Goal: Task Accomplishment & Management: Manage account settings

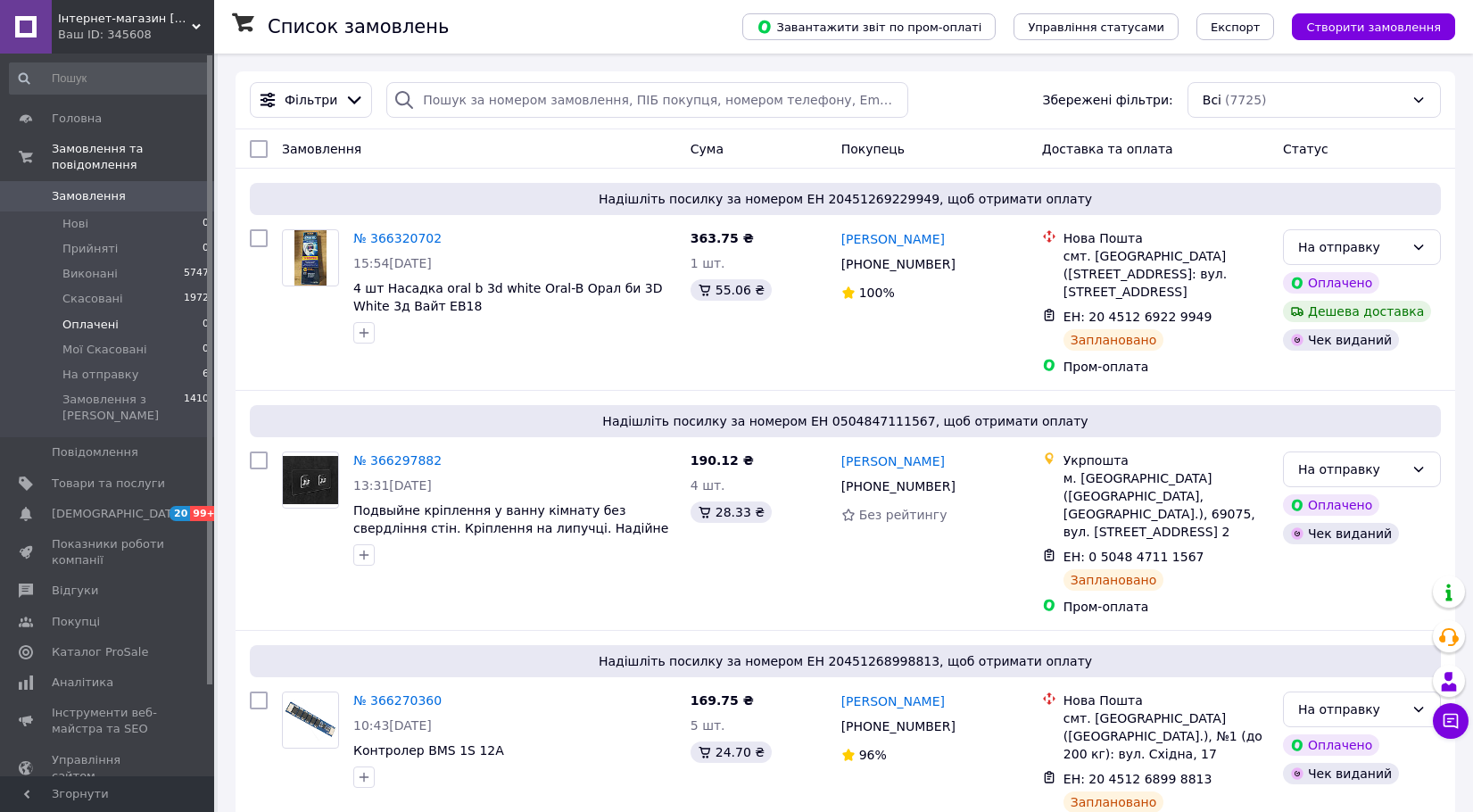
click at [79, 317] on span "Оплачені" at bounding box center [90, 325] width 57 height 16
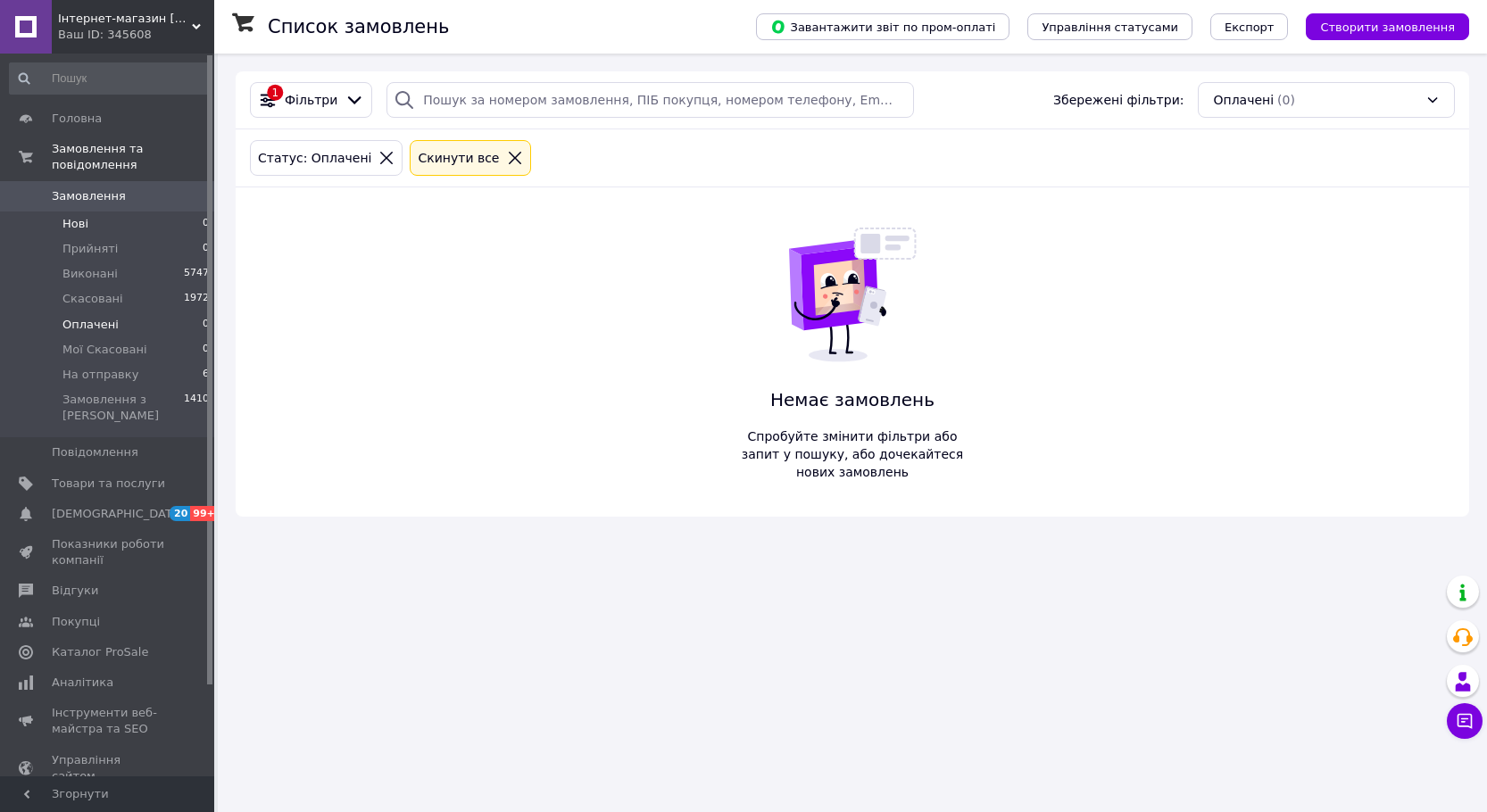
click at [64, 215] on span "Нові" at bounding box center [75, 223] width 26 height 16
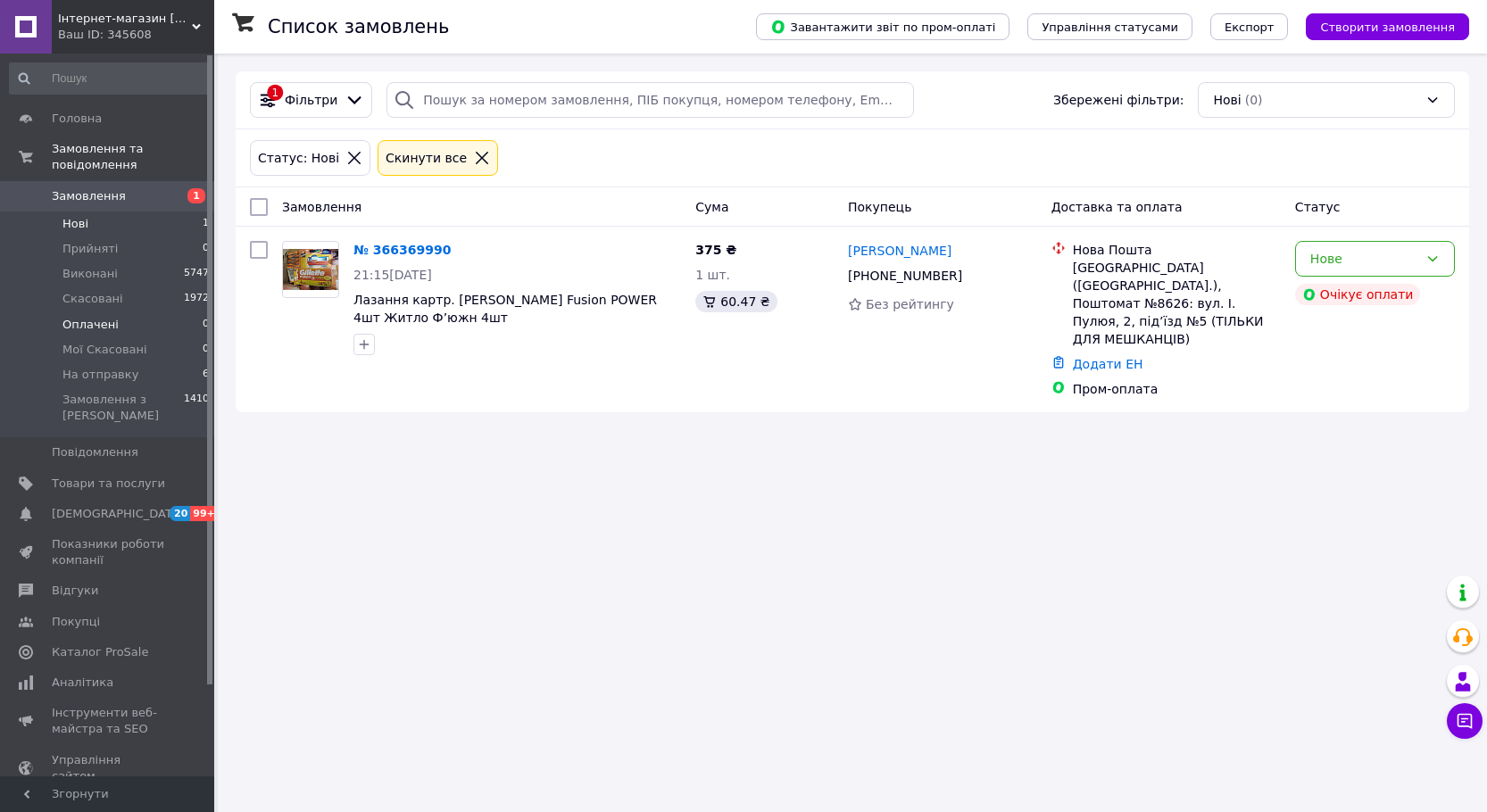
click at [76, 317] on span "Оплачені" at bounding box center [90, 325] width 57 height 16
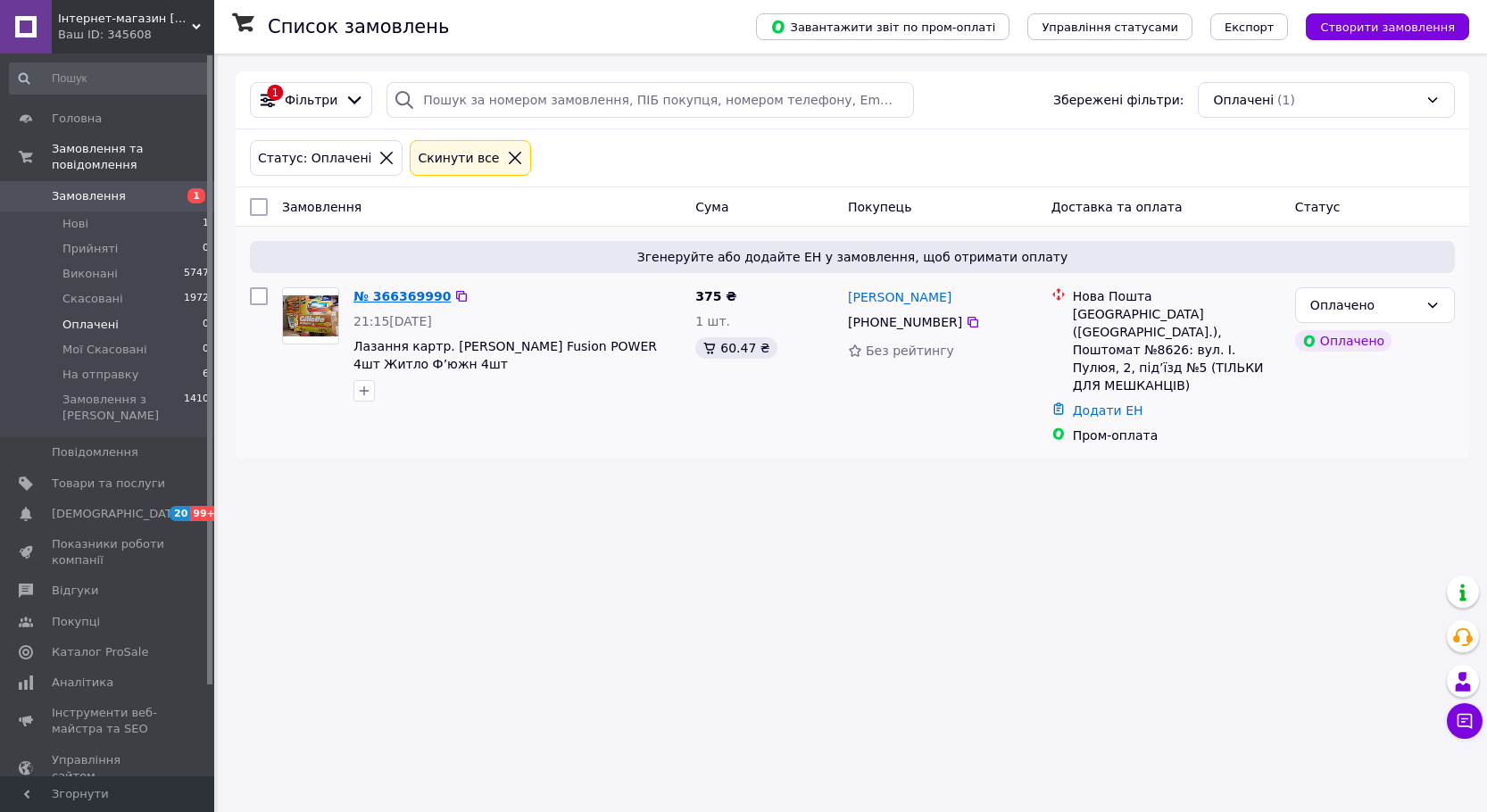
click at [410, 289] on link "№ 366369990" at bounding box center [402, 296] width 98 height 14
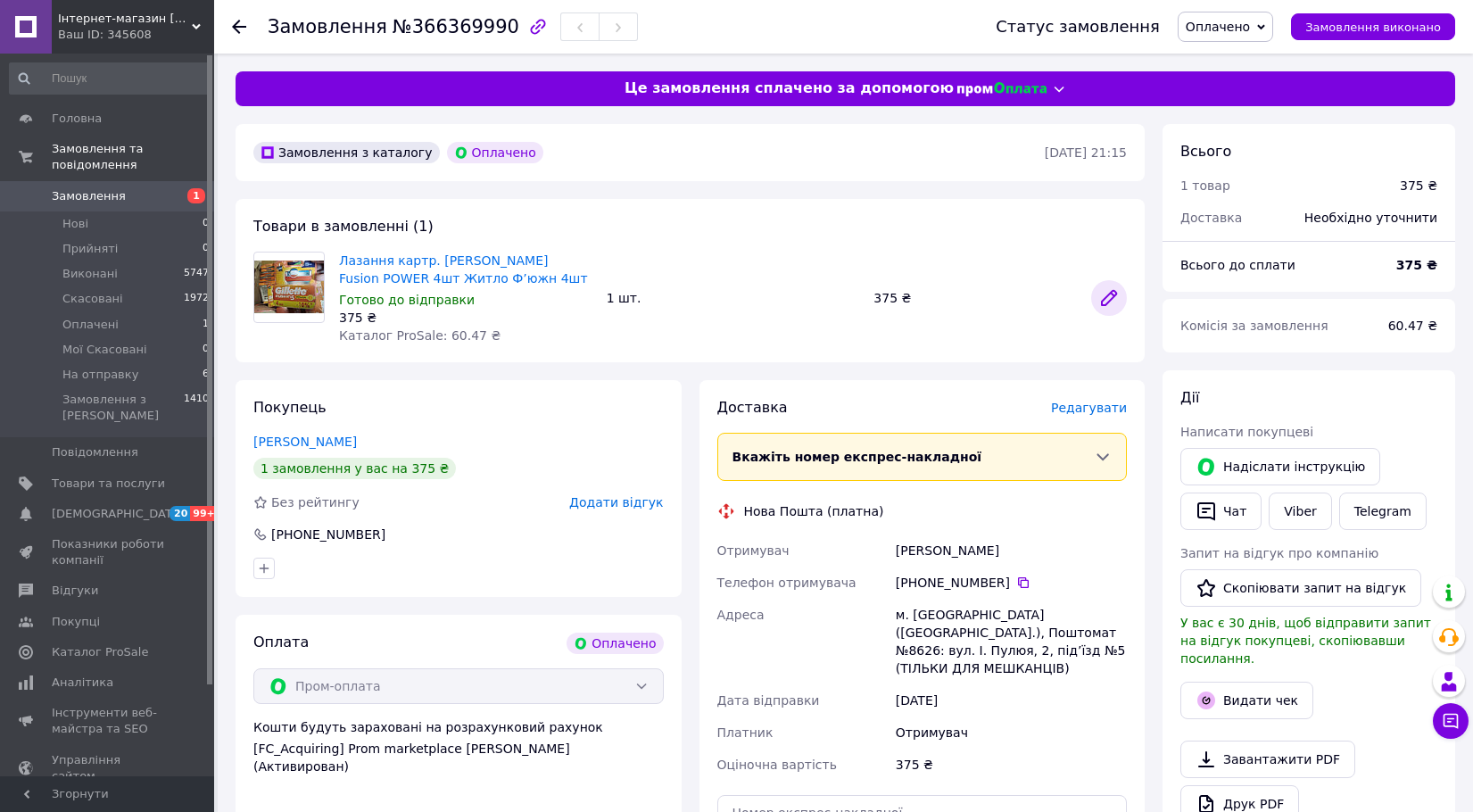
click at [1109, 300] on icon at bounding box center [1109, 298] width 14 height 14
click at [1249, 19] on span "Оплачено" at bounding box center [1217, 26] width 64 height 14
click at [1233, 161] on li "На отправку" at bounding box center [1230, 169] width 102 height 27
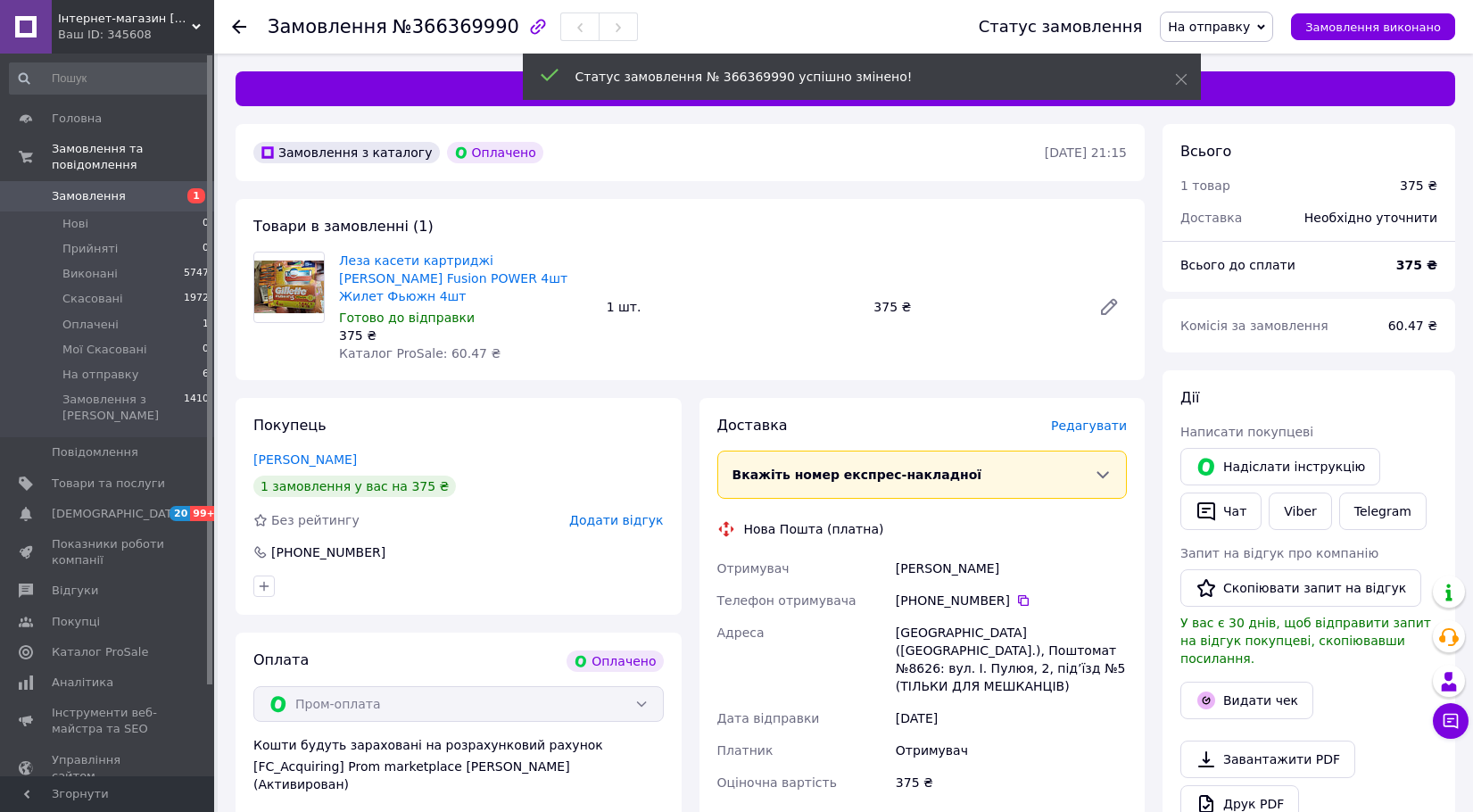
scroll to position [178, 0]
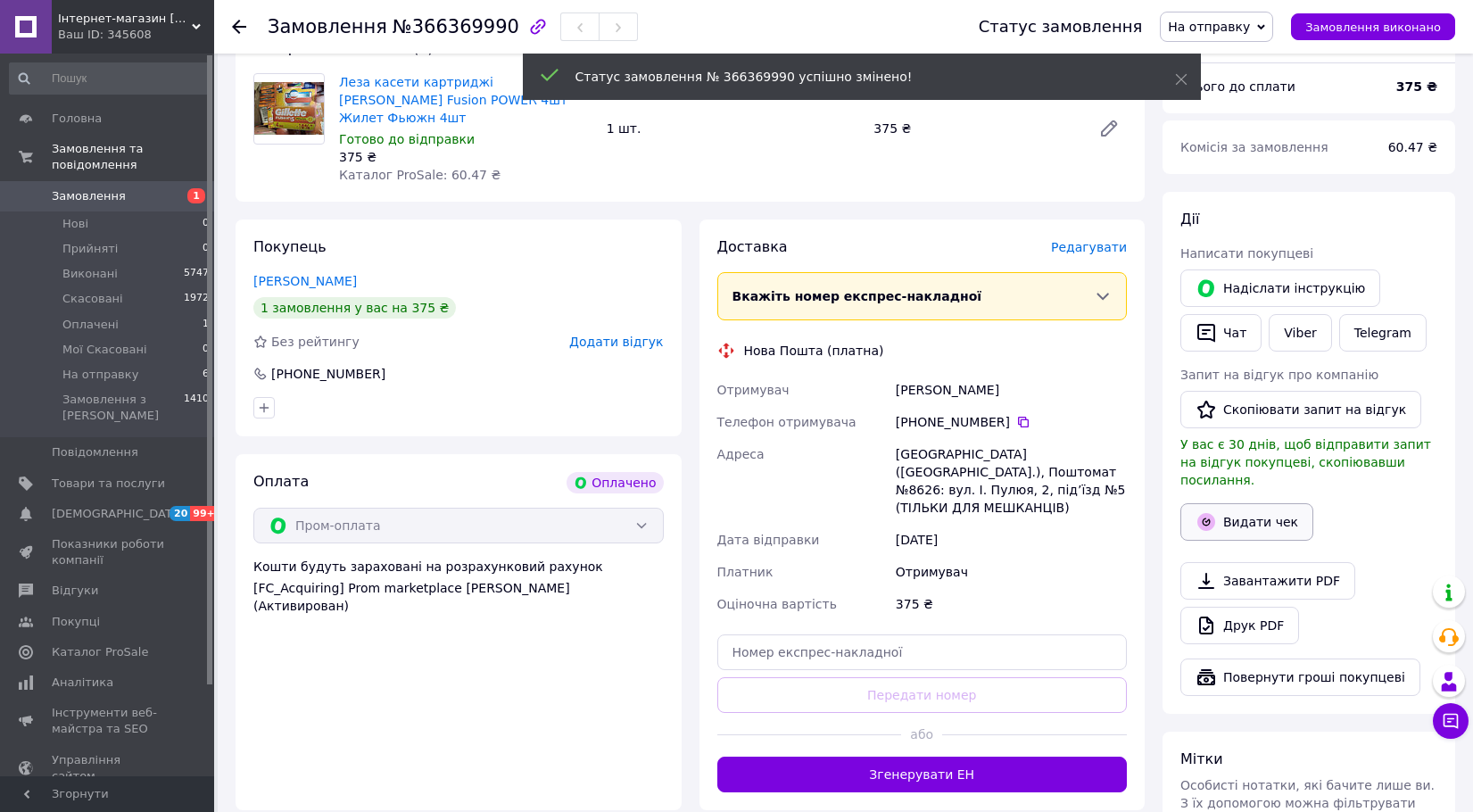
click at [1235, 503] on button "Видати чек" at bounding box center [1247, 521] width 133 height 37
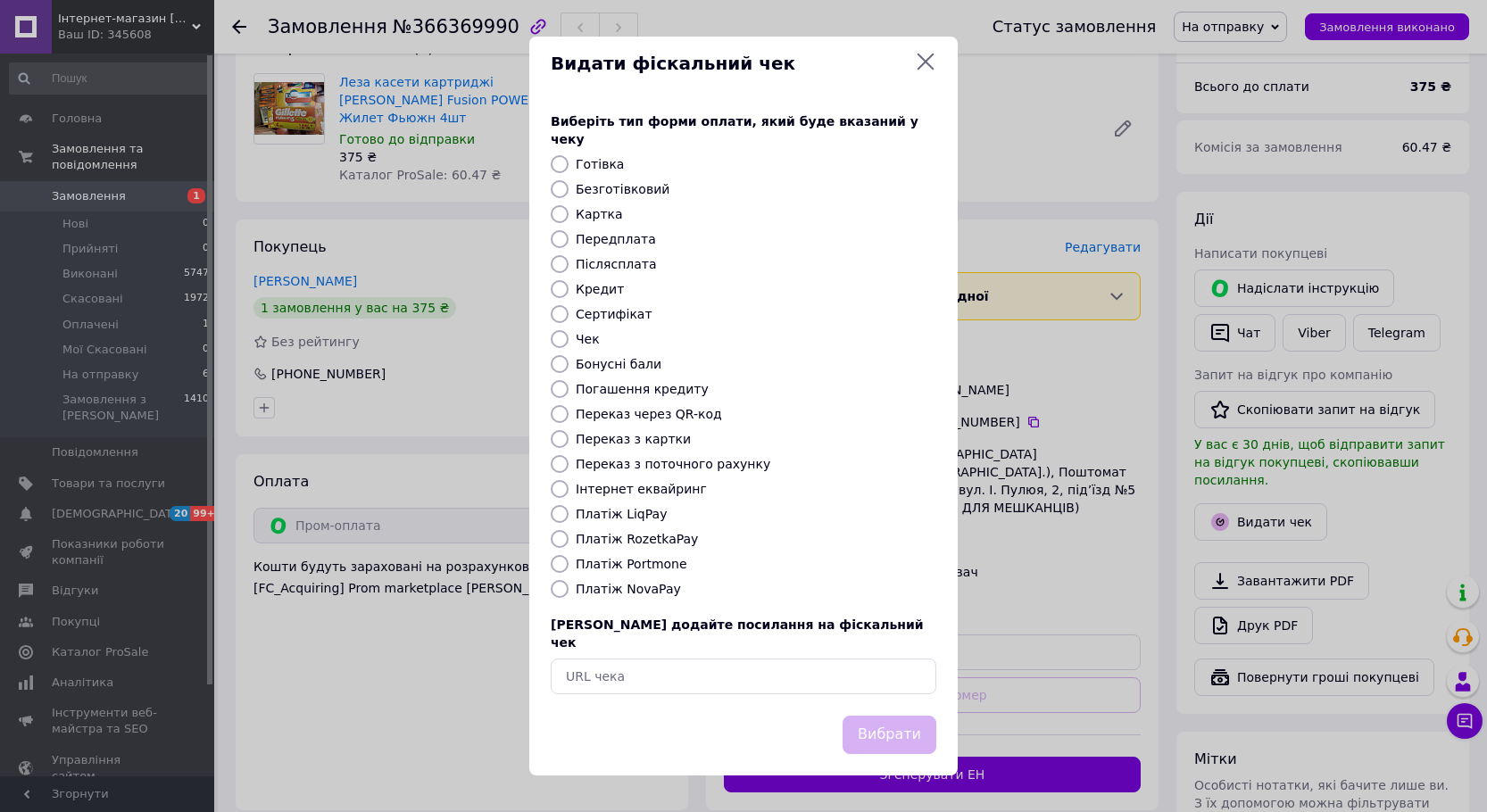
drag, startPoint x: 606, startPoint y: 192, endPoint x: 652, endPoint y: 238, distance: 65.1
click at [606, 192] on label "Безготівковий" at bounding box center [623, 189] width 94 height 14
click at [568, 192] on input "Безготівковий" at bounding box center [560, 189] width 18 height 18
radio input "true"
click at [906, 715] on button "Вибрати" at bounding box center [889, 734] width 94 height 38
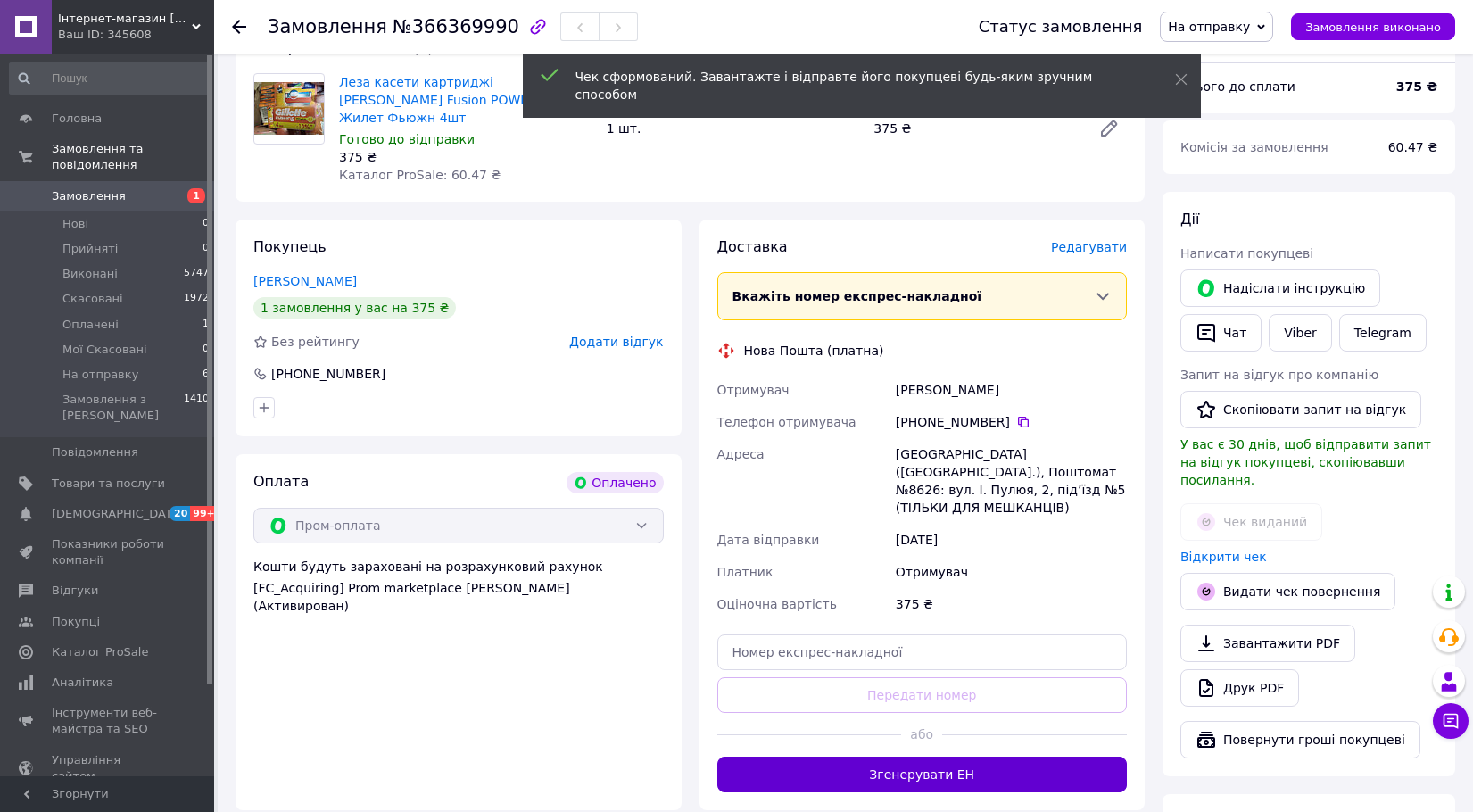
click at [912, 756] on button "Згенерувати ЕН" at bounding box center [922, 774] width 411 height 35
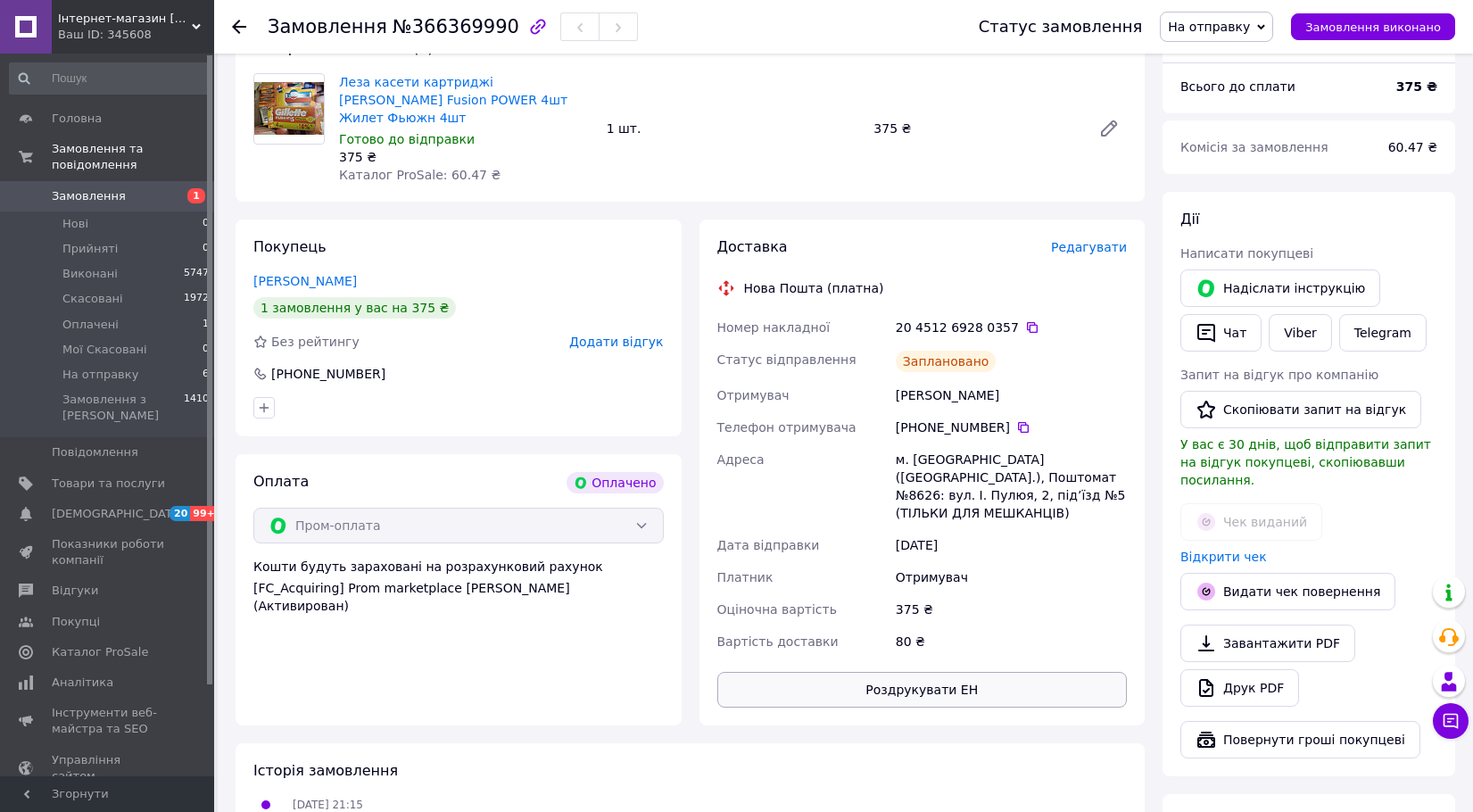
click at [931, 672] on button "Роздрукувати ЕН" at bounding box center [922, 689] width 411 height 35
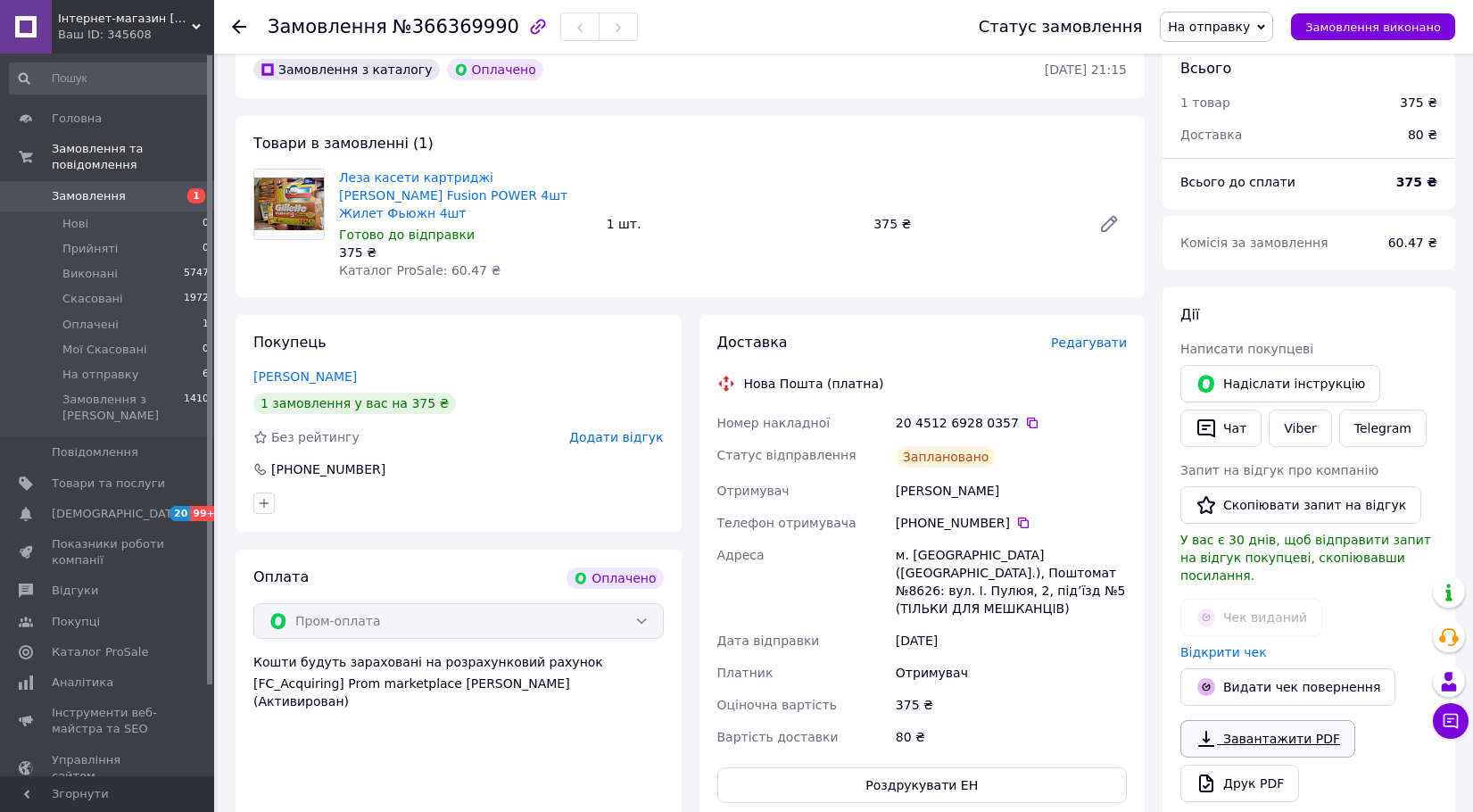
scroll to position [0, 0]
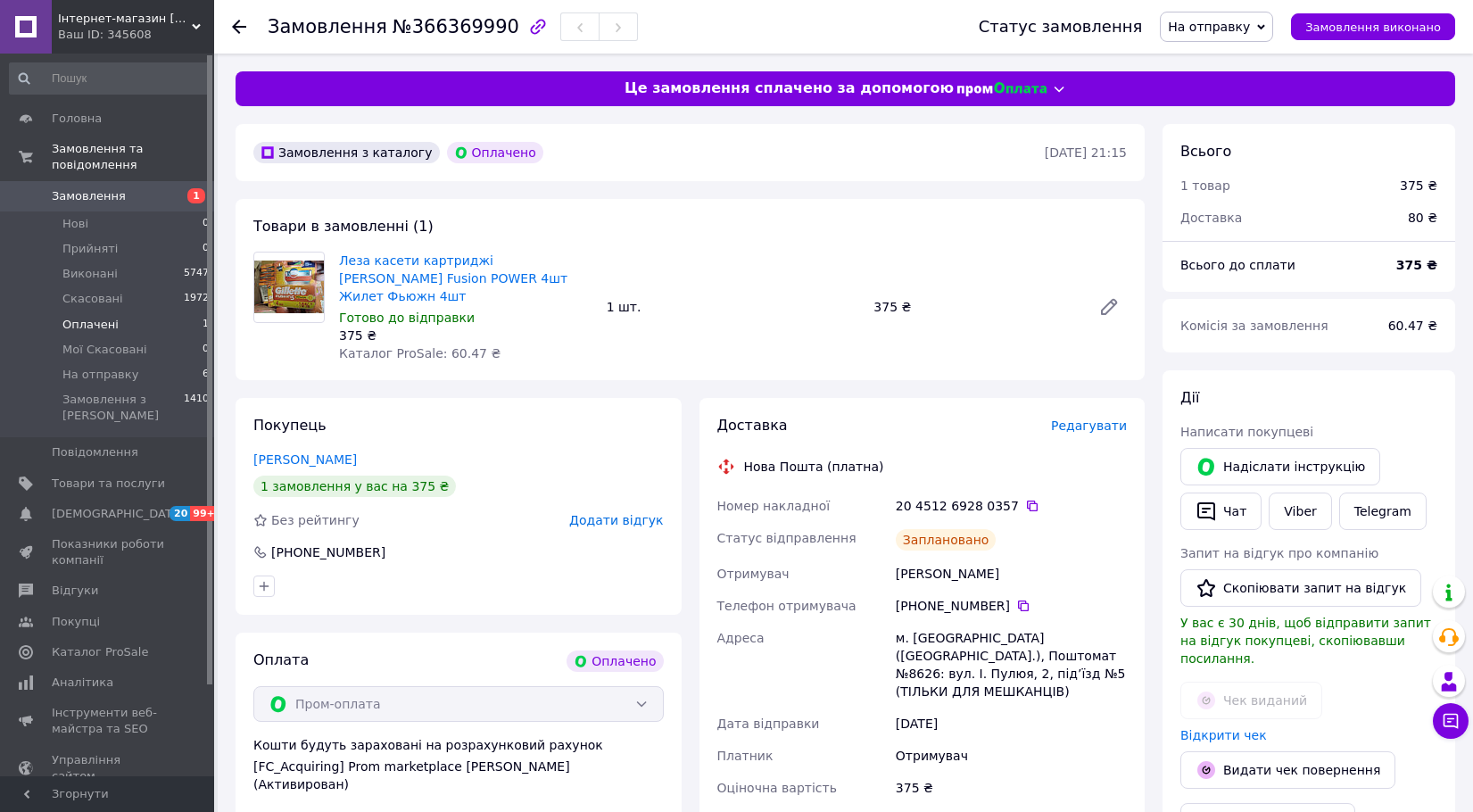
click at [95, 317] on span "Оплачені" at bounding box center [90, 325] width 57 height 16
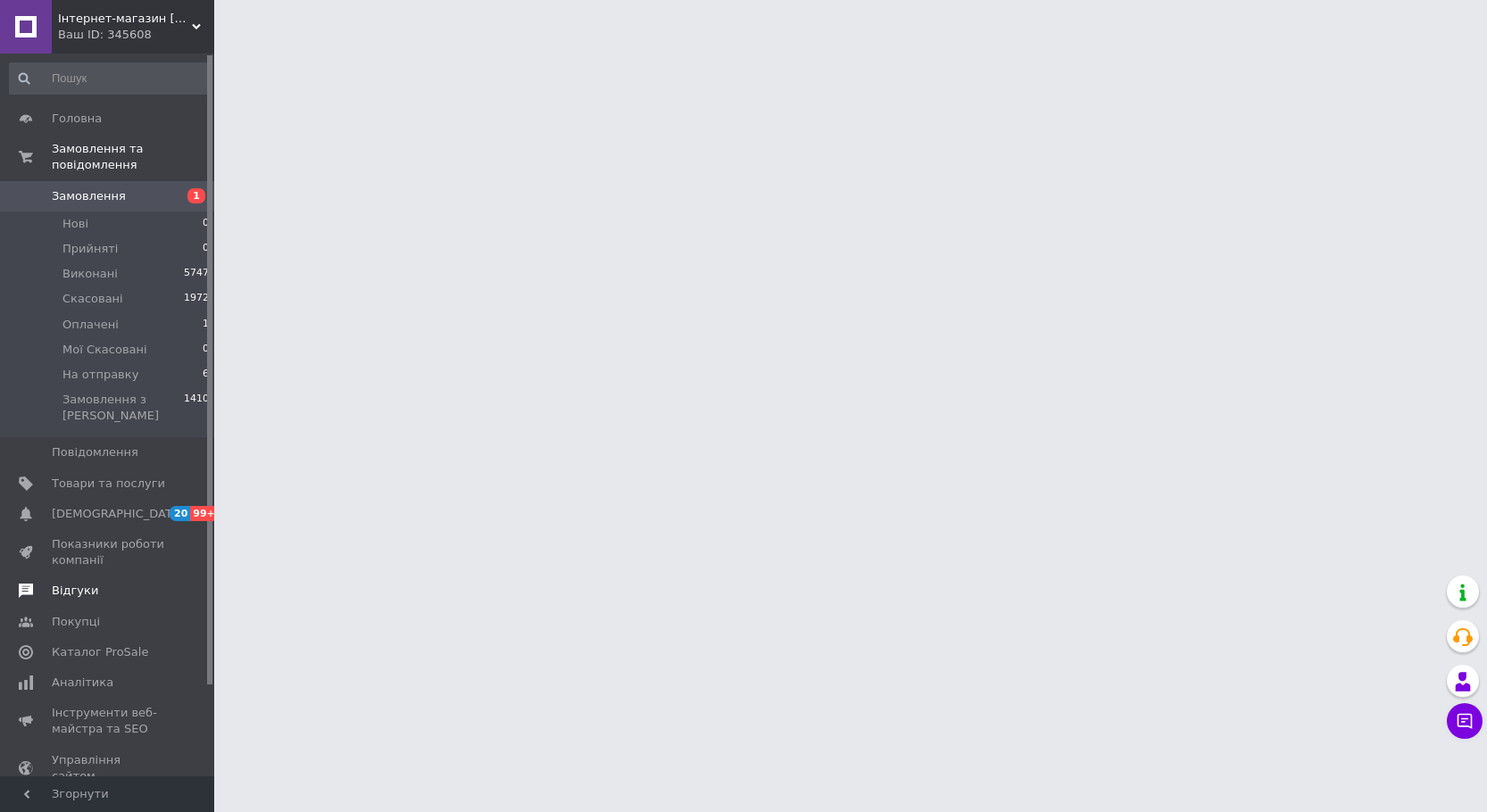
click at [65, 582] on span "Відгуки" at bounding box center [75, 590] width 46 height 16
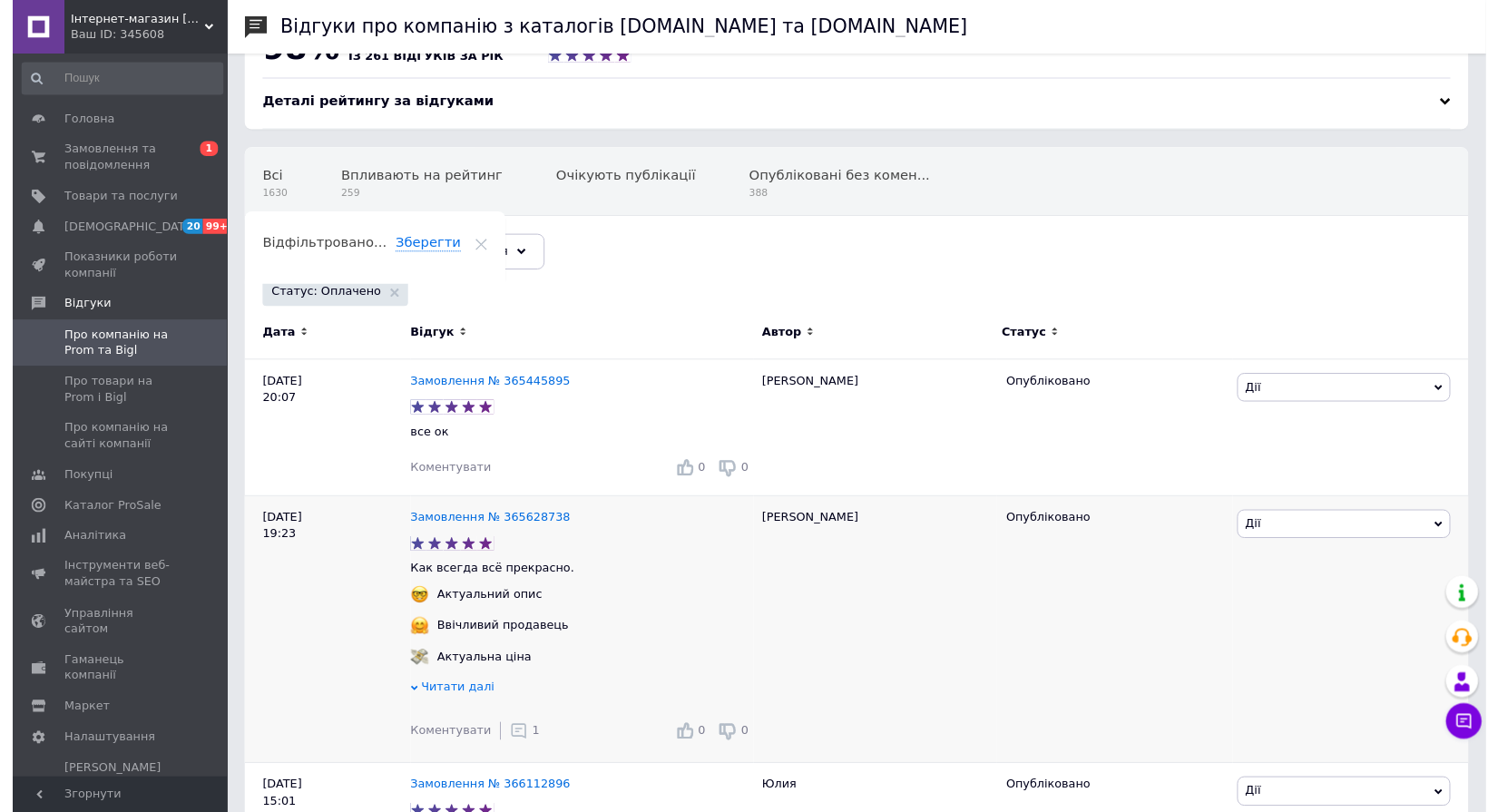
scroll to position [91, 0]
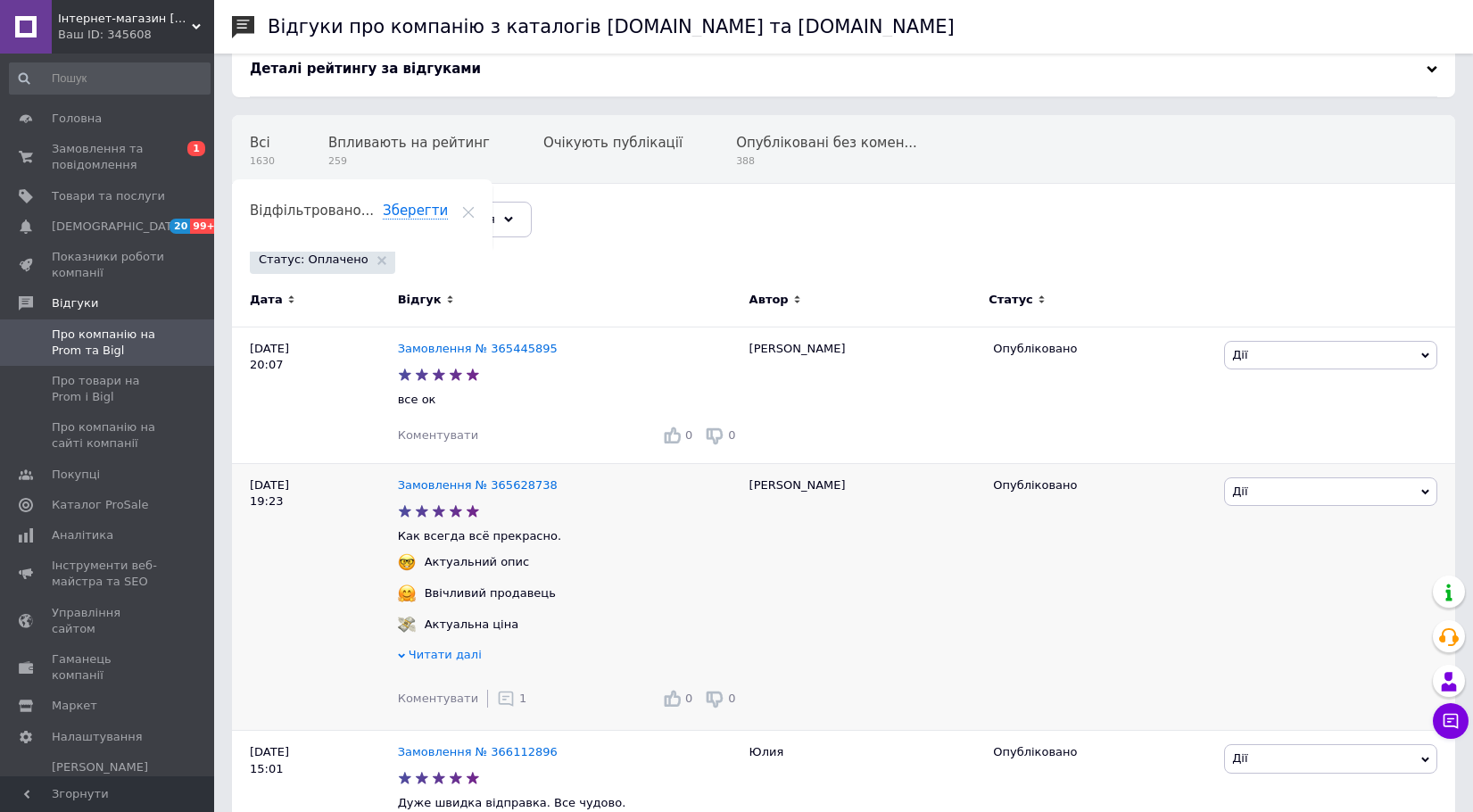
click at [501, 707] on use at bounding box center [507, 699] width 15 height 15
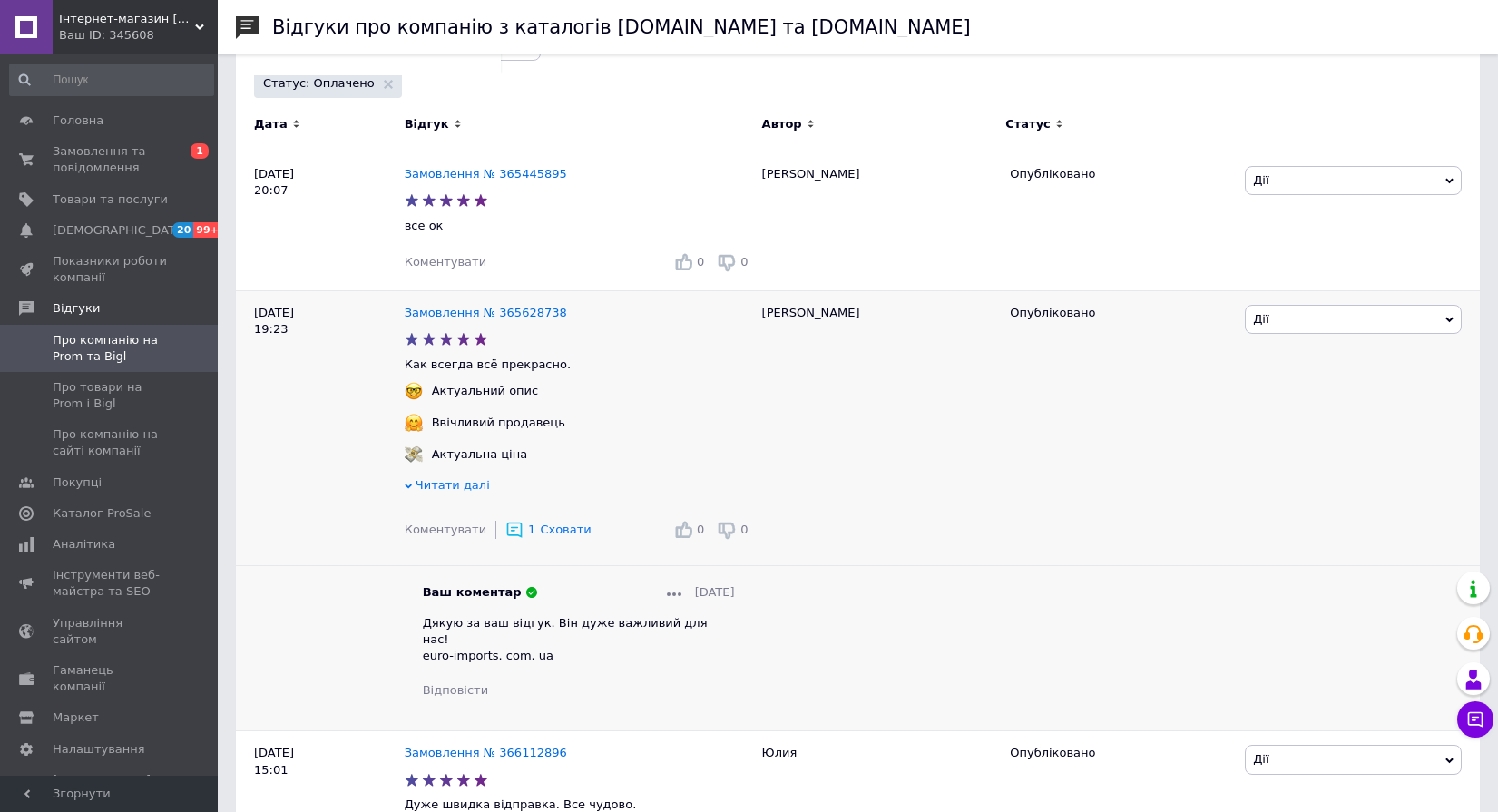
scroll to position [272, 0]
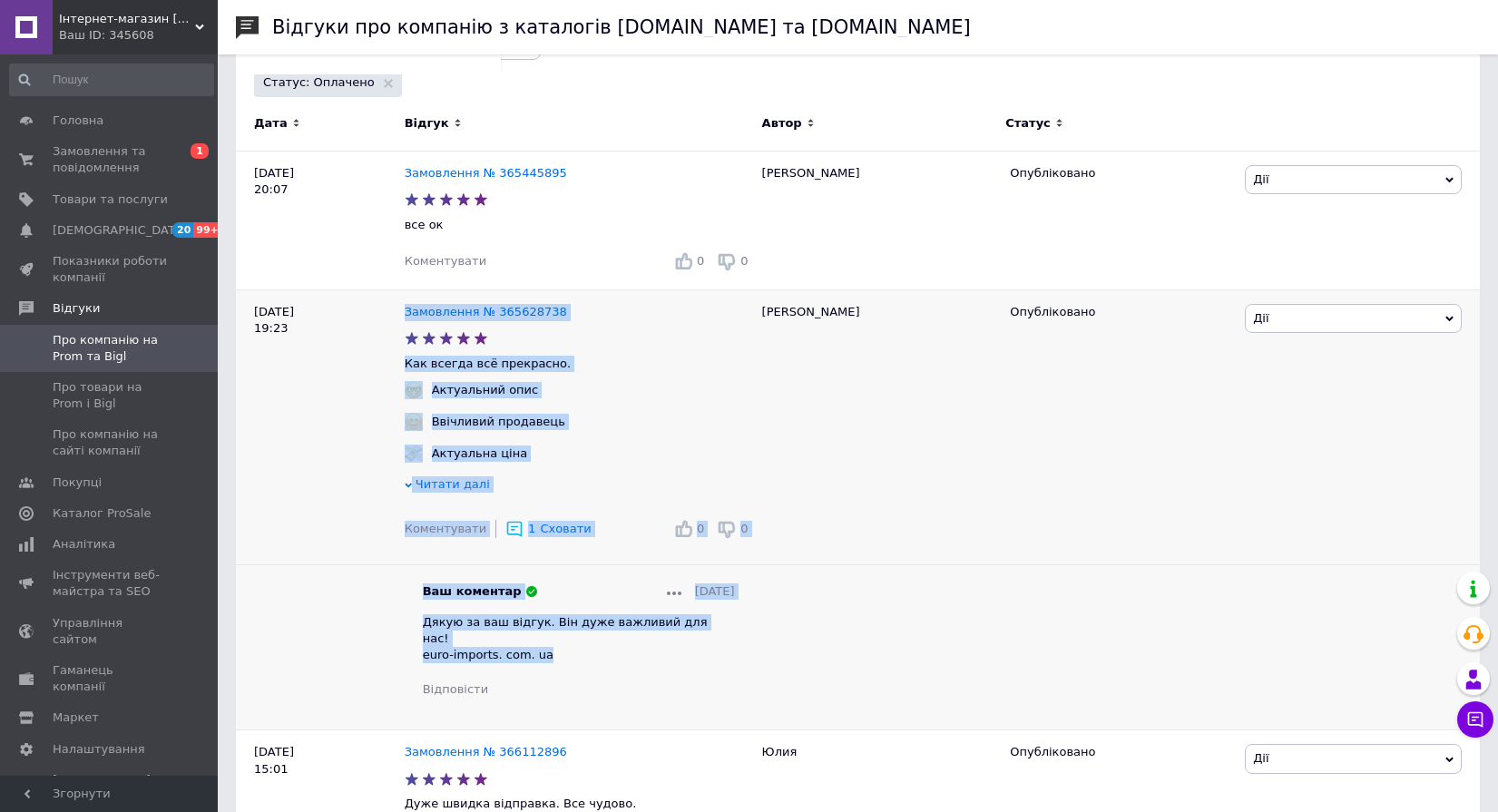
drag, startPoint x: 540, startPoint y: 641, endPoint x: 399, endPoint y: 616, distance: 143.2
click at [399, 616] on div "12.10.25 19:23 Замовлення № 365628738 Как всегда всё прекрасно. Актуальний опис…" at bounding box center [857, 510] width 1244 height 440
click at [430, 629] on span "Дякую за ваш відгук. Він дуже важливий для нас! euro-imports. com. ua" at bounding box center [565, 639] width 285 height 47
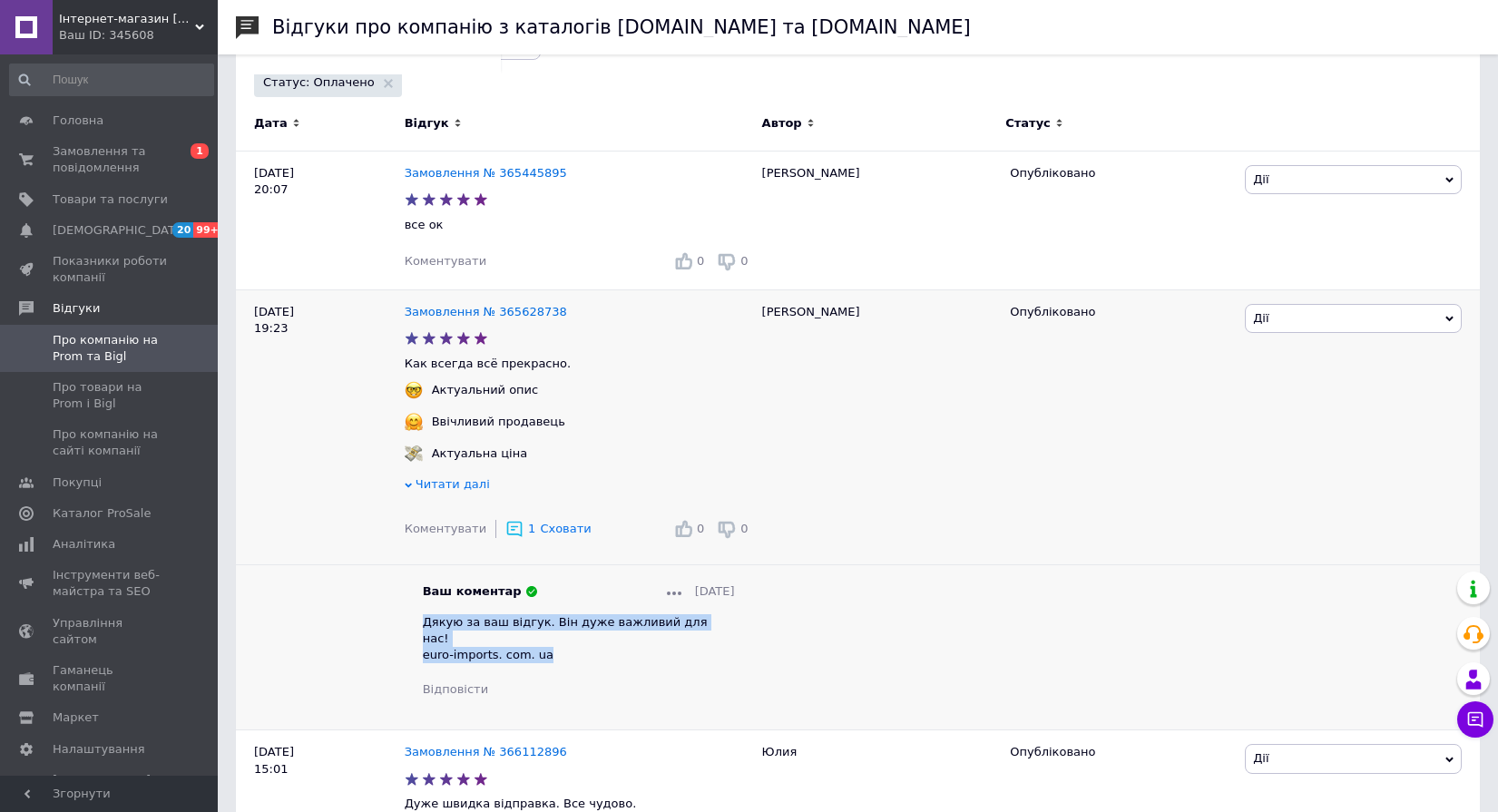
drag, startPoint x: 424, startPoint y: 625, endPoint x: 550, endPoint y: 644, distance: 127.4
click at [551, 647] on div "Дякую за ваш відгук. Він дуже важливий для нас! euro-imports. com. ua" at bounding box center [579, 639] width 312 height 50
copy span "Дякую за ваш відгук. Він дуже важливий для нас! euro-imports. com. ua"
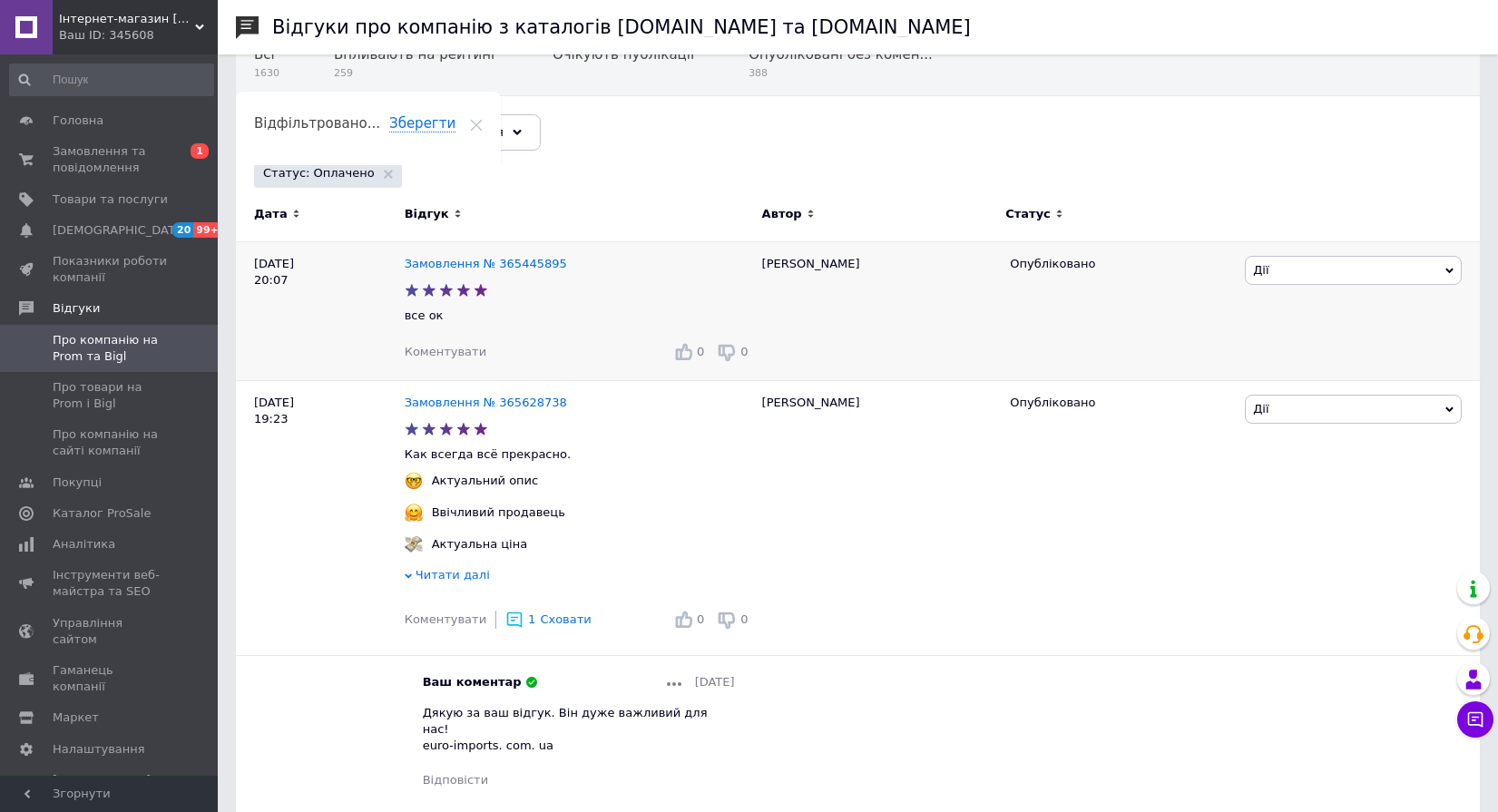
click at [431, 354] on span "Коментувати" at bounding box center [445, 351] width 82 height 14
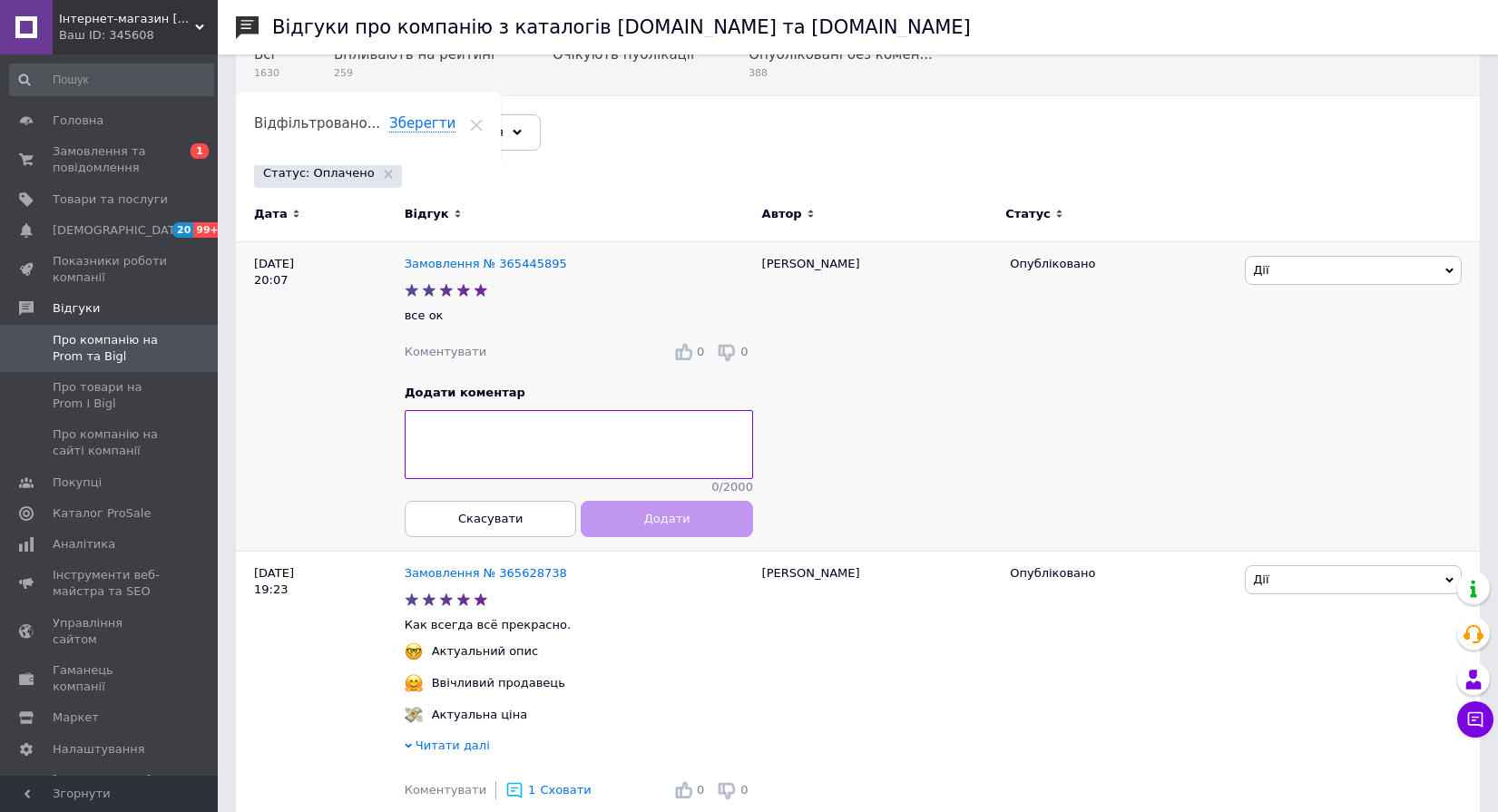
click at [546, 479] on textarea at bounding box center [579, 444] width 349 height 69
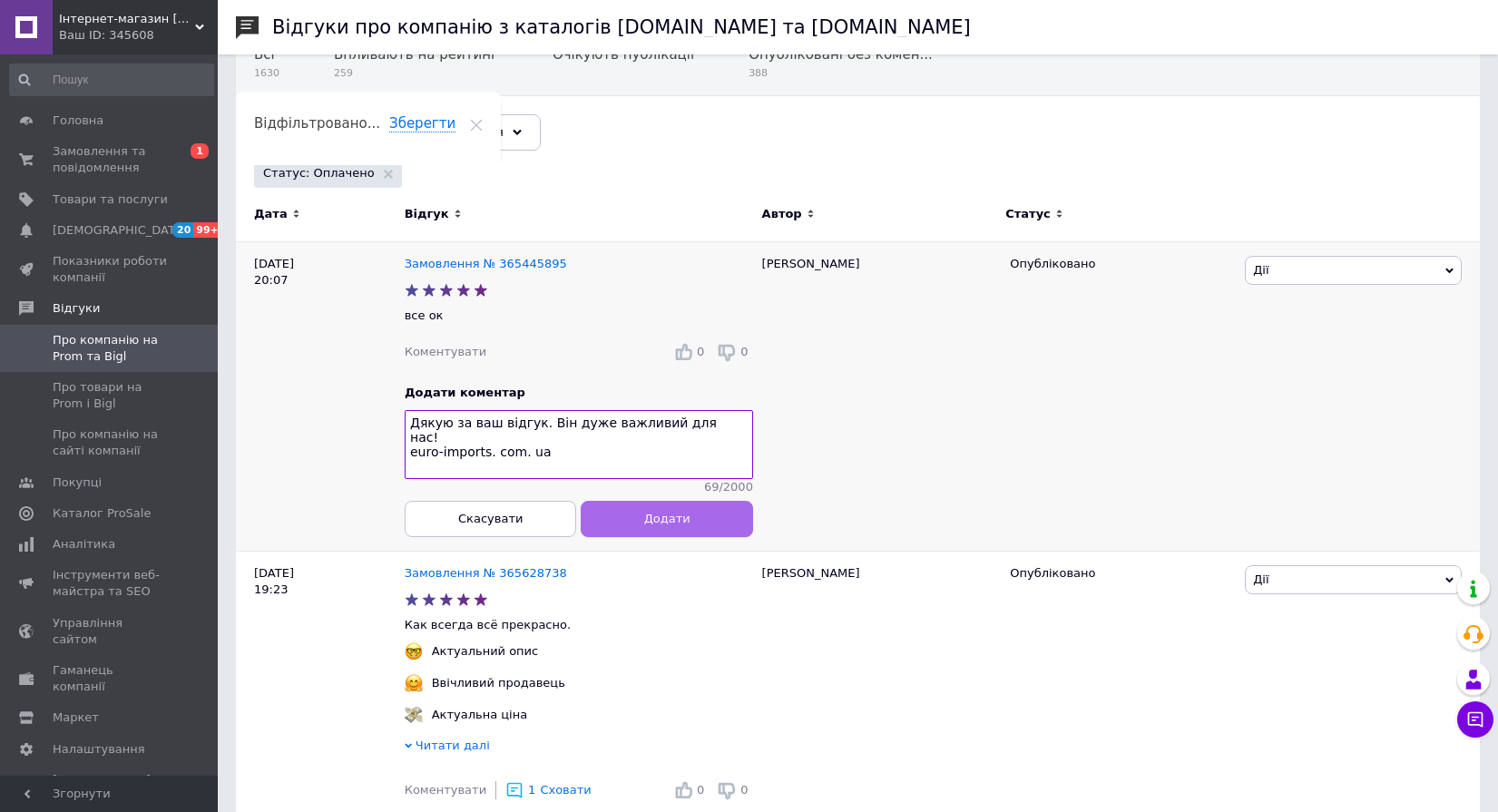
type textarea "Дякую за ваш відгук. Він дуже важливий для нас! euro-imports. com. ua"
click at [658, 525] on span "Додати" at bounding box center [667, 518] width 47 height 14
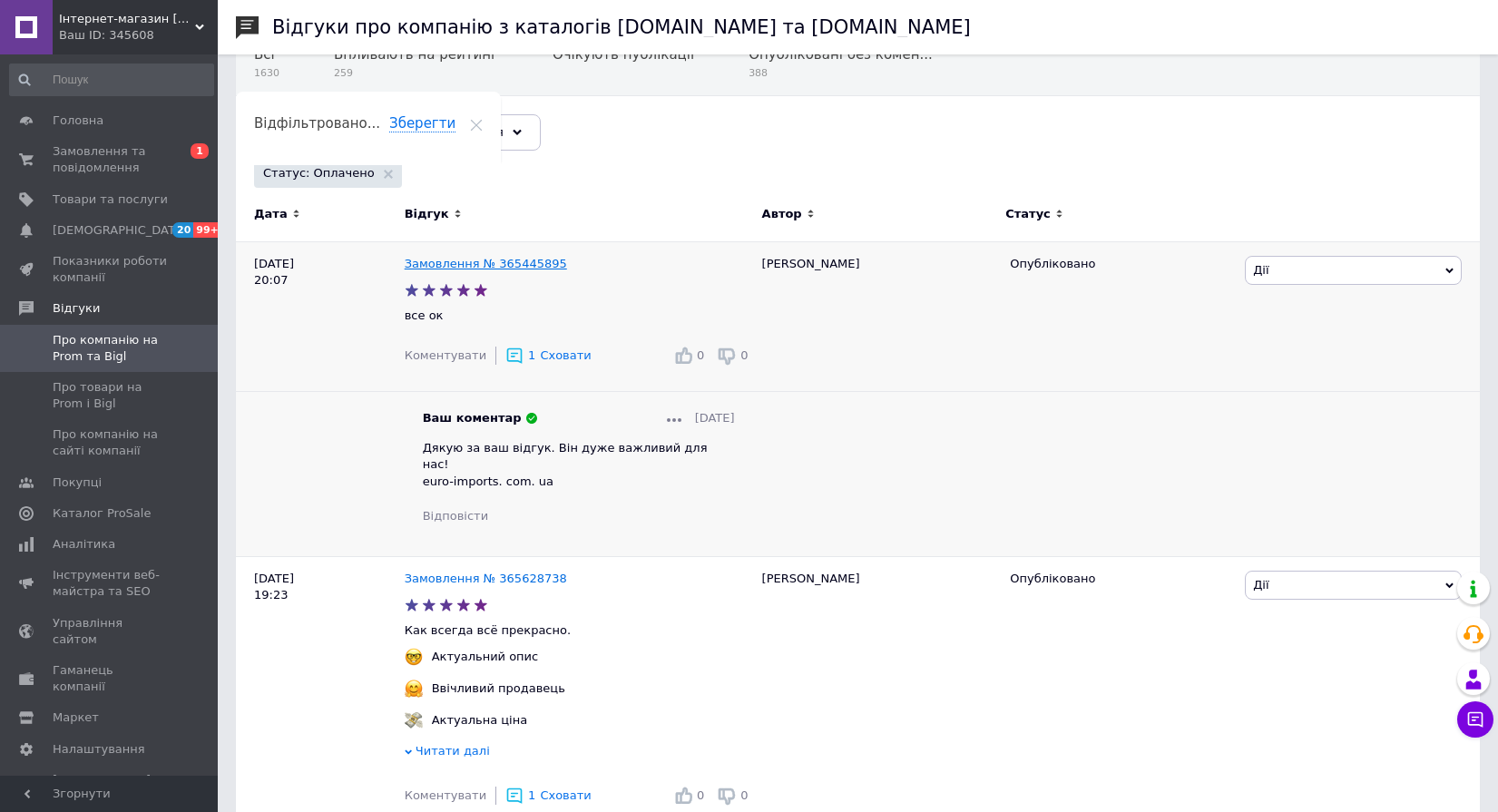
click at [506, 265] on link "Замовлення № 365445895" at bounding box center [485, 264] width 163 height 14
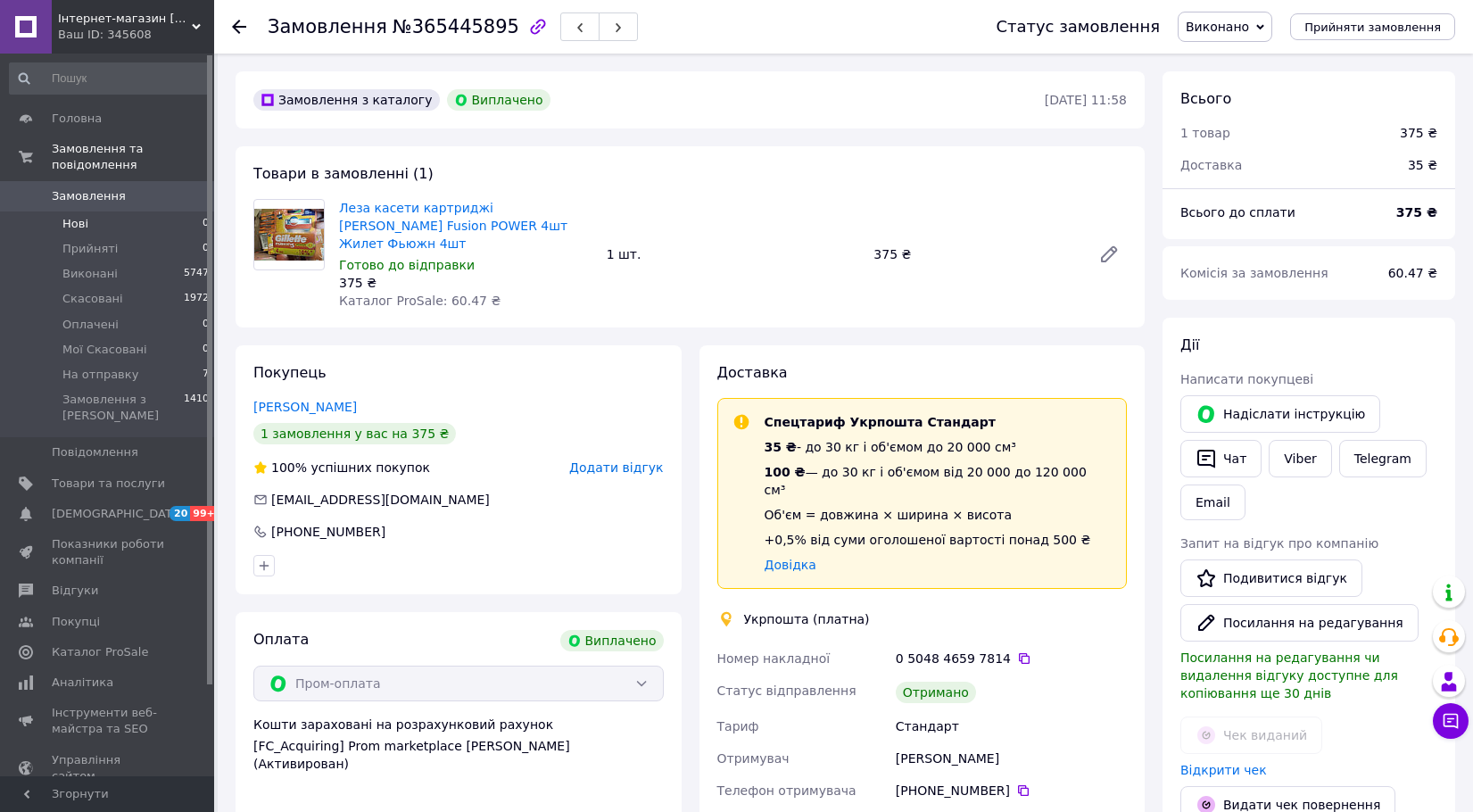
click at [72, 215] on span "Нові" at bounding box center [75, 223] width 26 height 16
